Goal: Navigation & Orientation: Find specific page/section

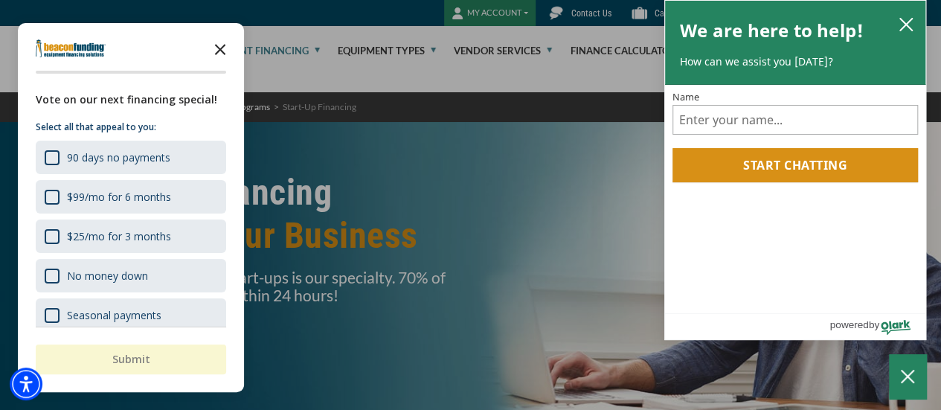
click at [217, 45] on icon "Close the survey" at bounding box center [220, 48] width 30 height 30
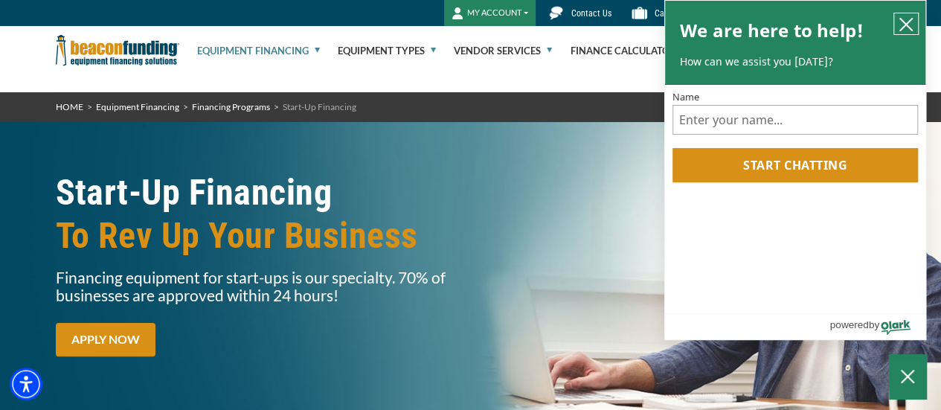
click at [909, 20] on icon "close chatbox" at bounding box center [906, 25] width 12 height 12
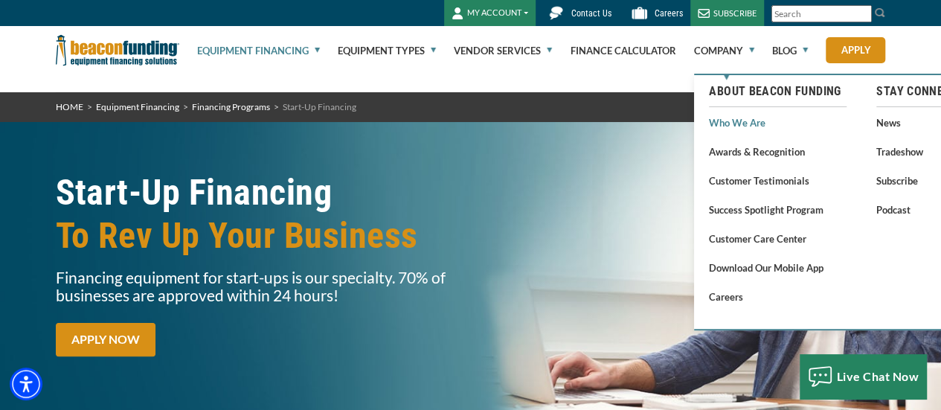
click at [743, 122] on link "Who We Are" at bounding box center [778, 122] width 138 height 19
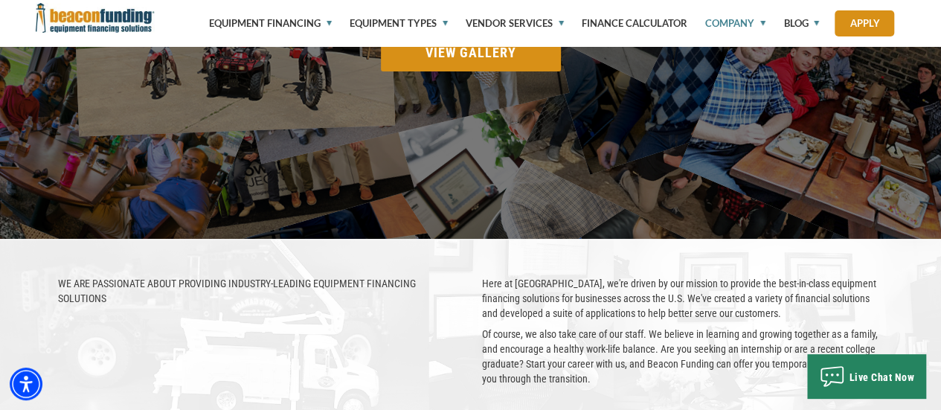
scroll to position [2196, 0]
